Goal: Use online tool/utility: Utilize a website feature to perform a specific function

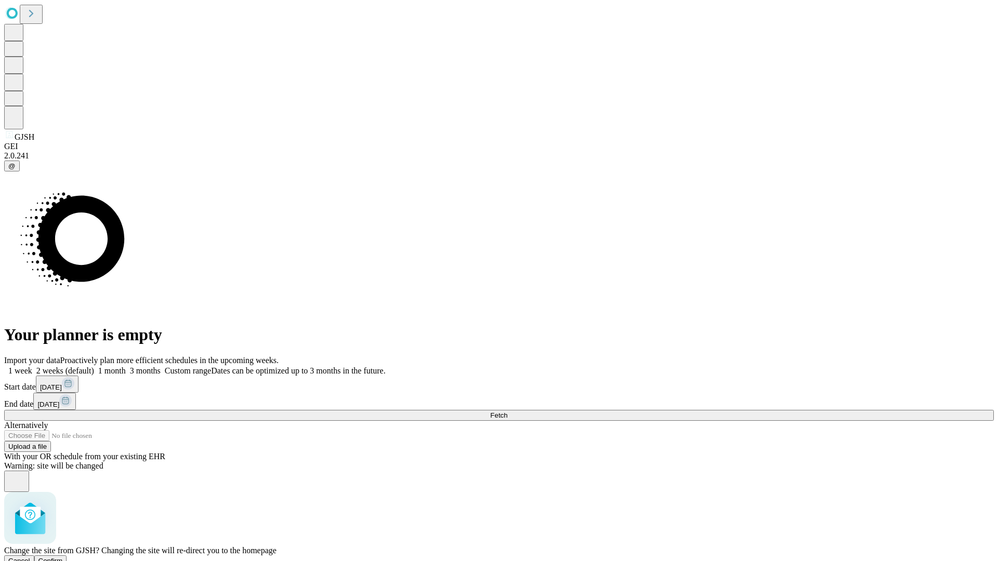
click at [63, 557] on span "Confirm" at bounding box center [50, 561] width 24 height 8
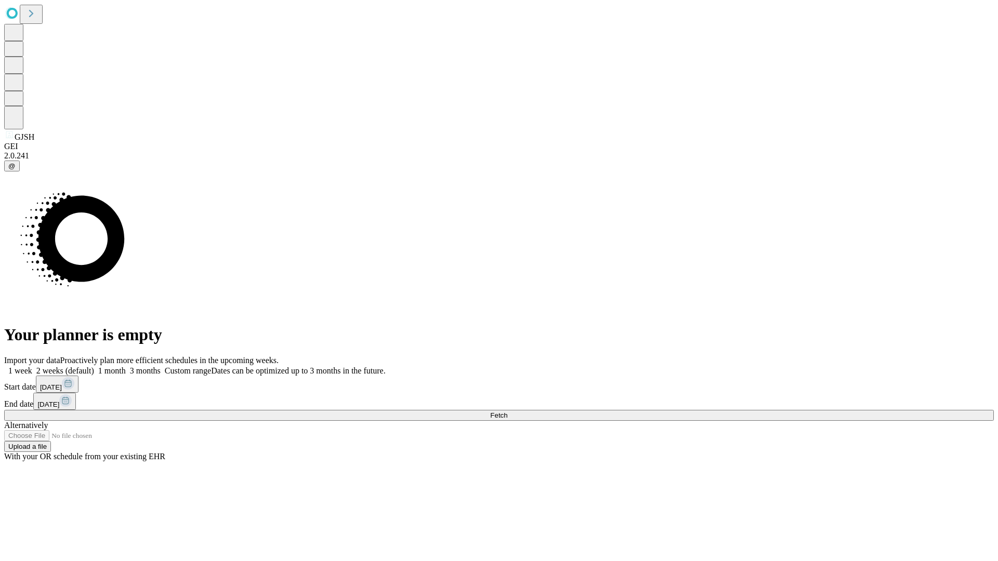
click at [32, 366] on label "1 week" at bounding box center [18, 370] width 28 height 9
click at [507, 412] on span "Fetch" at bounding box center [498, 416] width 17 height 8
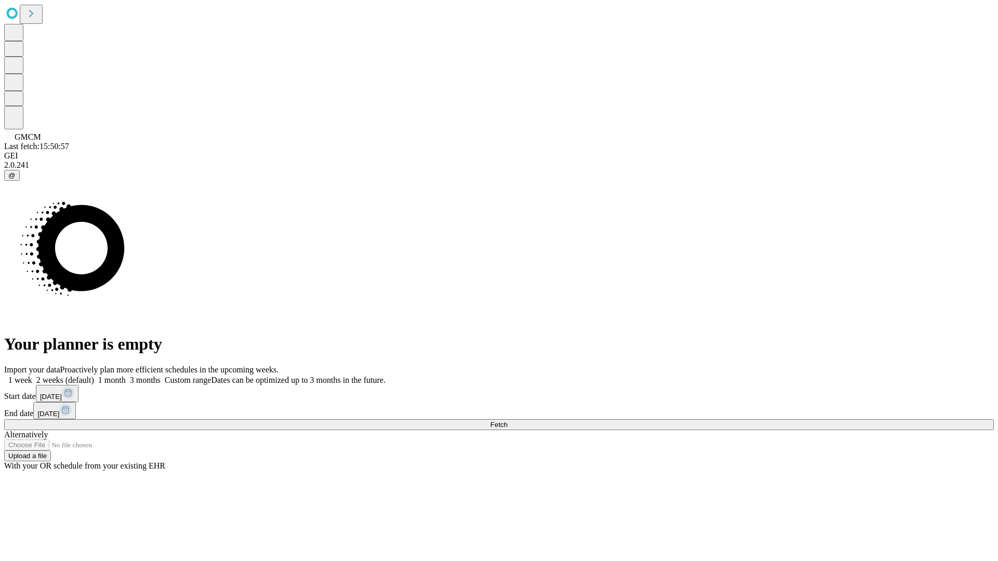
click at [32, 376] on label "1 week" at bounding box center [18, 380] width 28 height 9
click at [507, 421] on span "Fetch" at bounding box center [498, 425] width 17 height 8
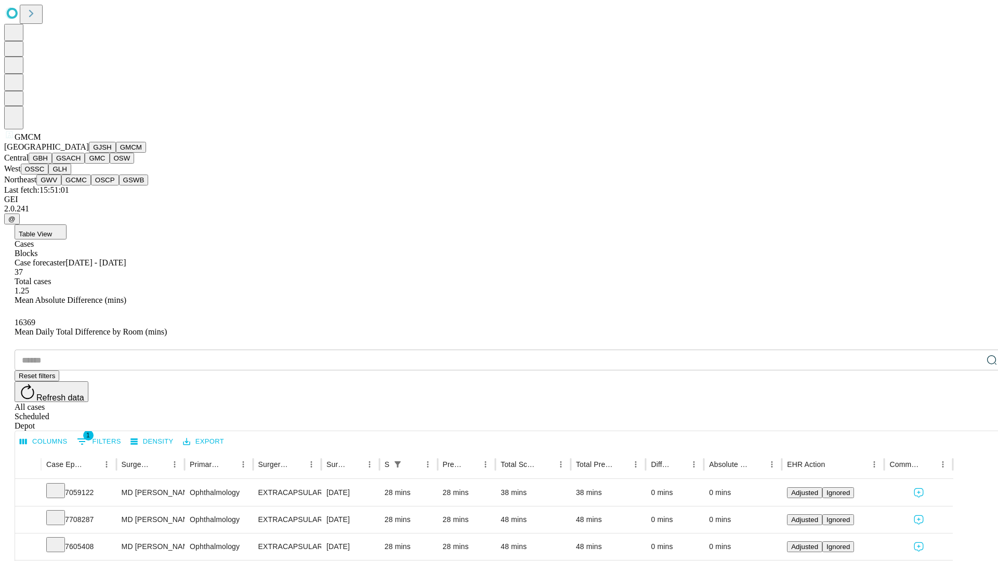
click at [52, 164] on button "GBH" at bounding box center [40, 158] width 23 height 11
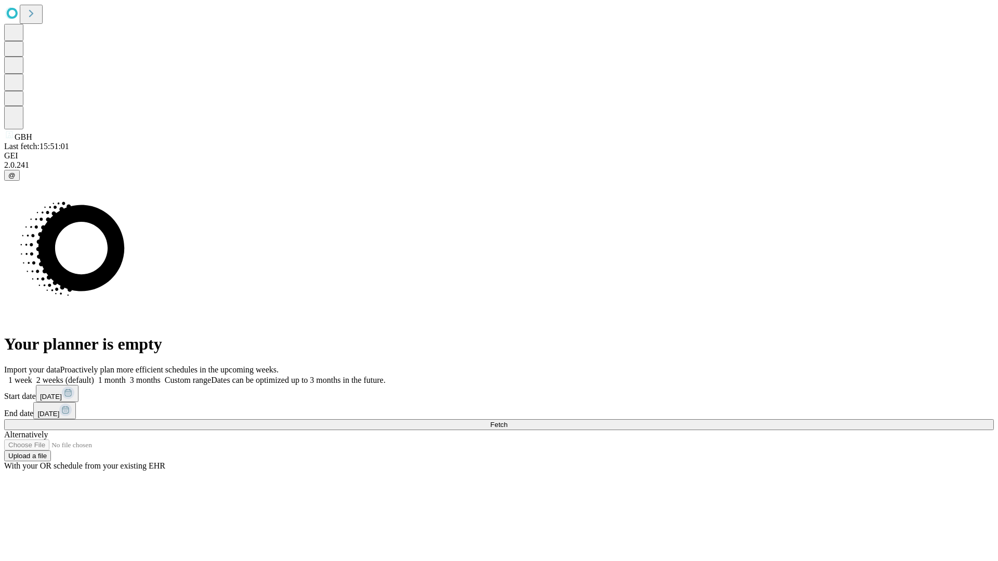
click at [32, 376] on label "1 week" at bounding box center [18, 380] width 28 height 9
click at [507, 421] on span "Fetch" at bounding box center [498, 425] width 17 height 8
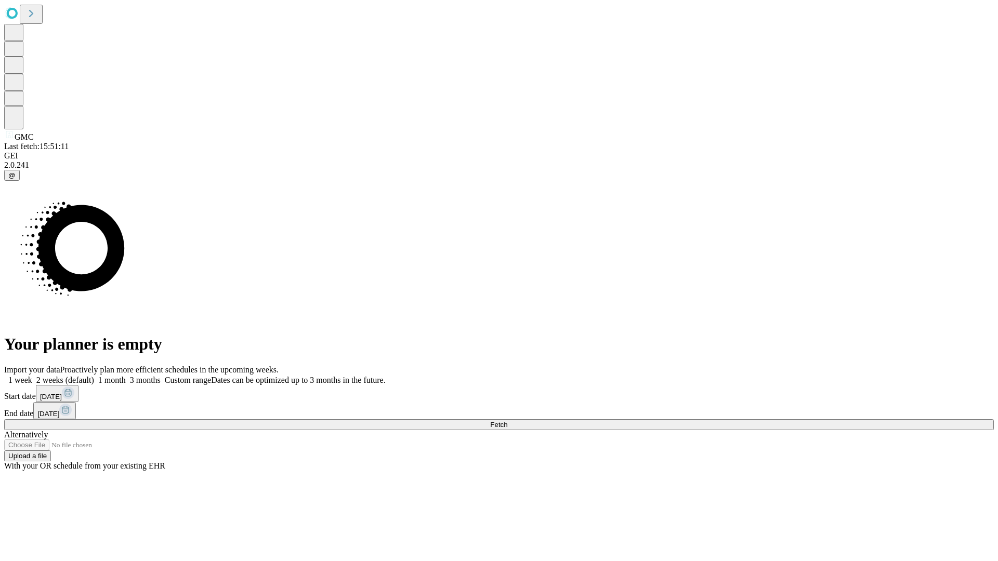
click at [507, 421] on span "Fetch" at bounding box center [498, 425] width 17 height 8
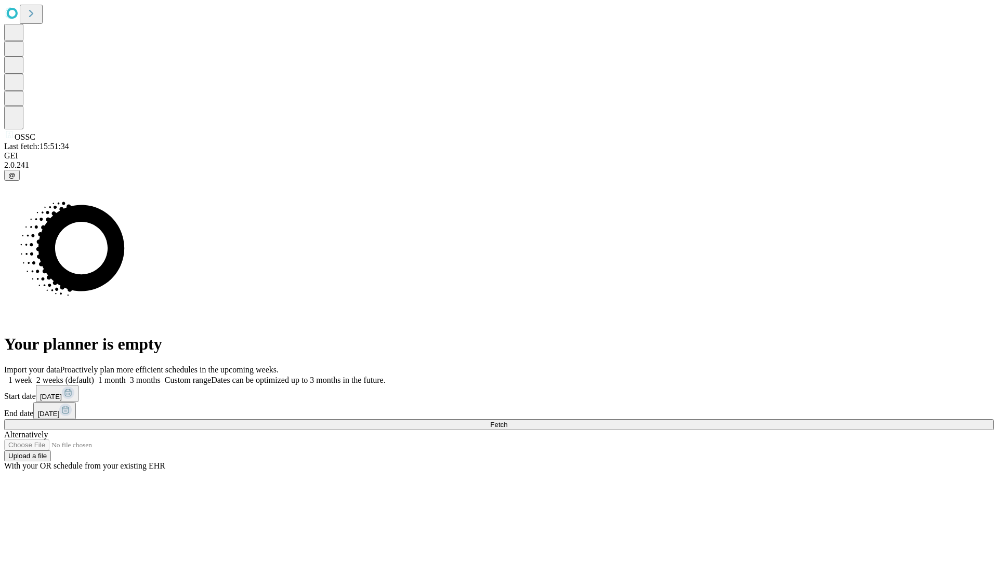
click at [32, 376] on label "1 week" at bounding box center [18, 380] width 28 height 9
click at [507, 421] on span "Fetch" at bounding box center [498, 425] width 17 height 8
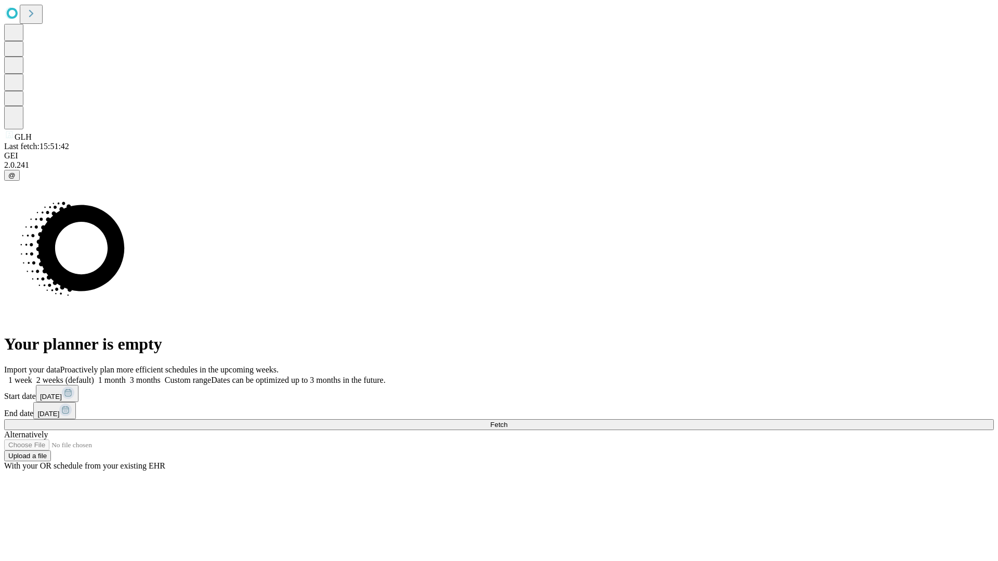
click at [32, 376] on label "1 week" at bounding box center [18, 380] width 28 height 9
click at [507, 421] on span "Fetch" at bounding box center [498, 425] width 17 height 8
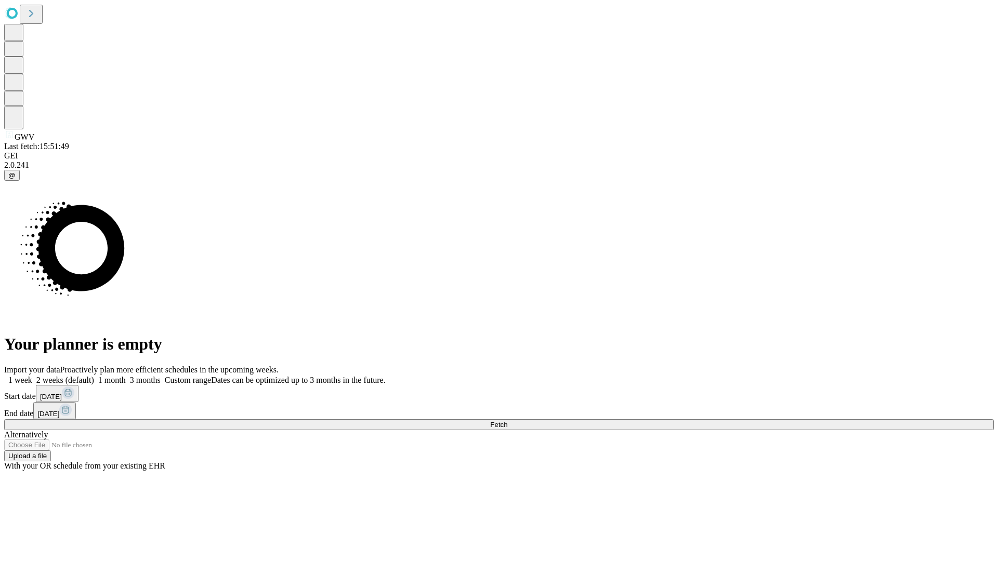
click at [507, 421] on span "Fetch" at bounding box center [498, 425] width 17 height 8
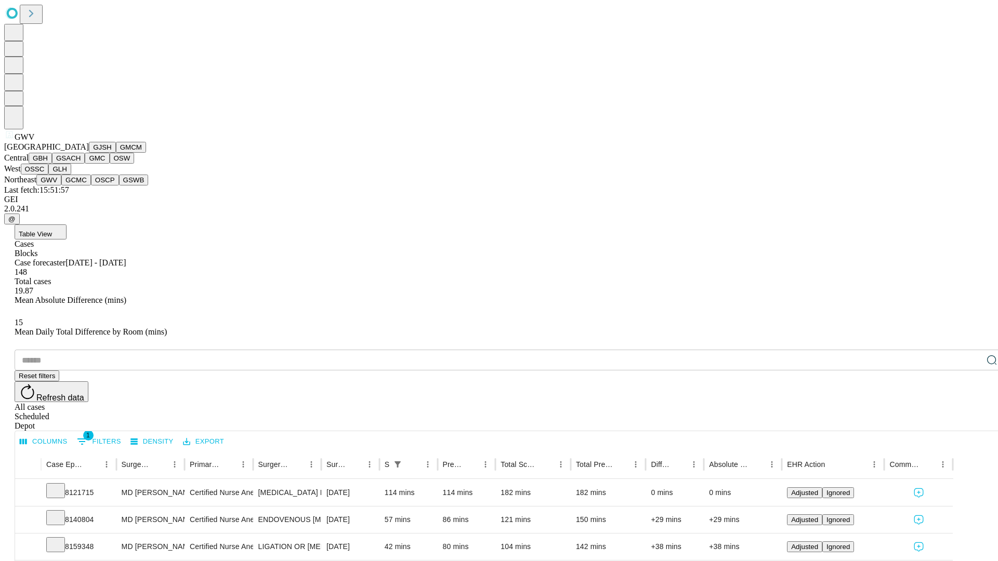
click at [81, 186] on button "GCMC" at bounding box center [76, 180] width 30 height 11
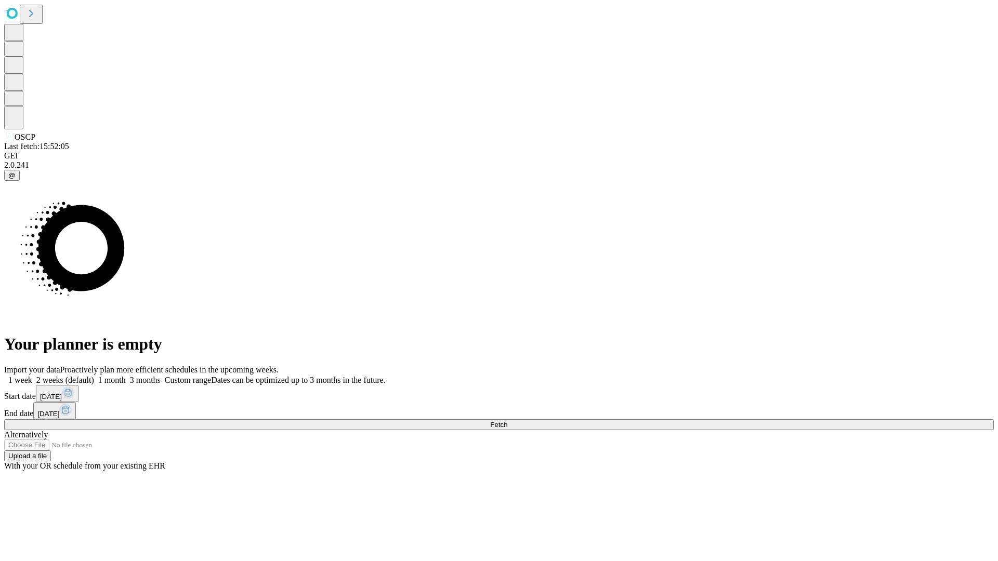
click at [32, 376] on label "1 week" at bounding box center [18, 380] width 28 height 9
click at [507, 421] on span "Fetch" at bounding box center [498, 425] width 17 height 8
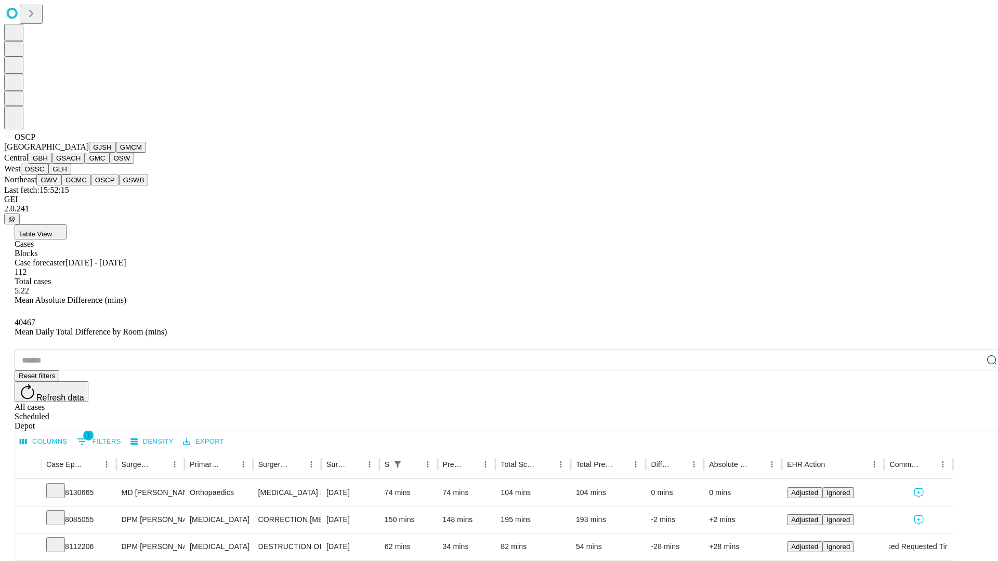
click at [119, 186] on button "GSWB" at bounding box center [134, 180] width 30 height 11
